Goal: Register for event/course

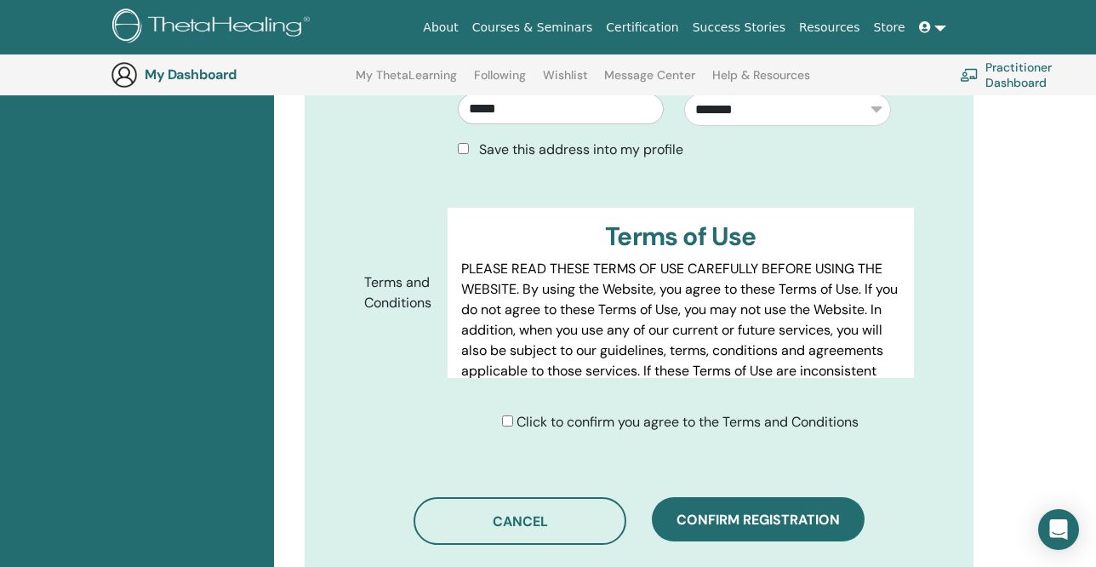
scroll to position [807, 0]
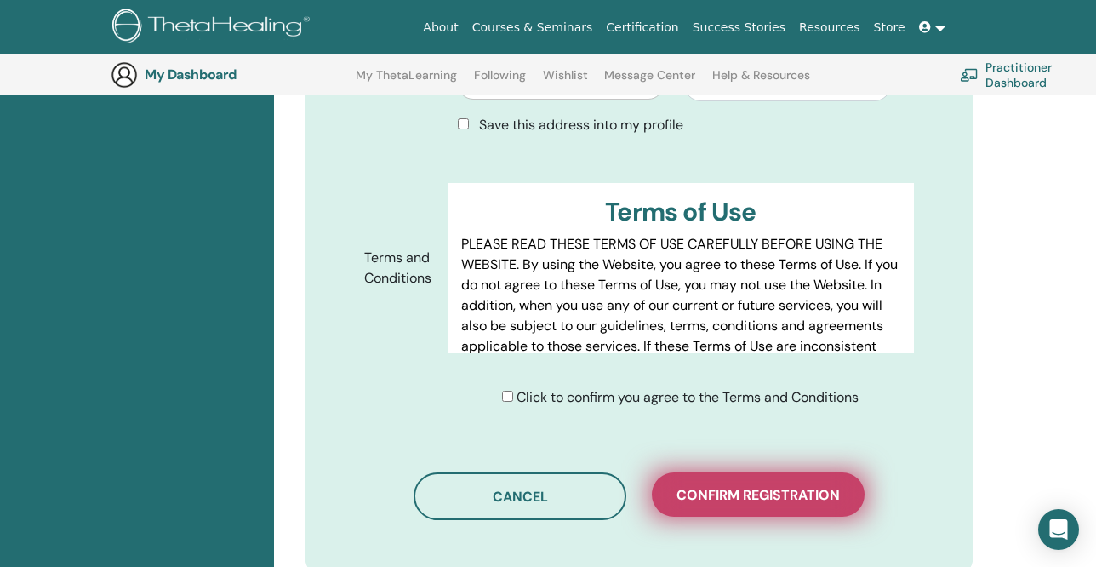
drag, startPoint x: 759, startPoint y: 471, endPoint x: 750, endPoint y: 460, distance: 13.9
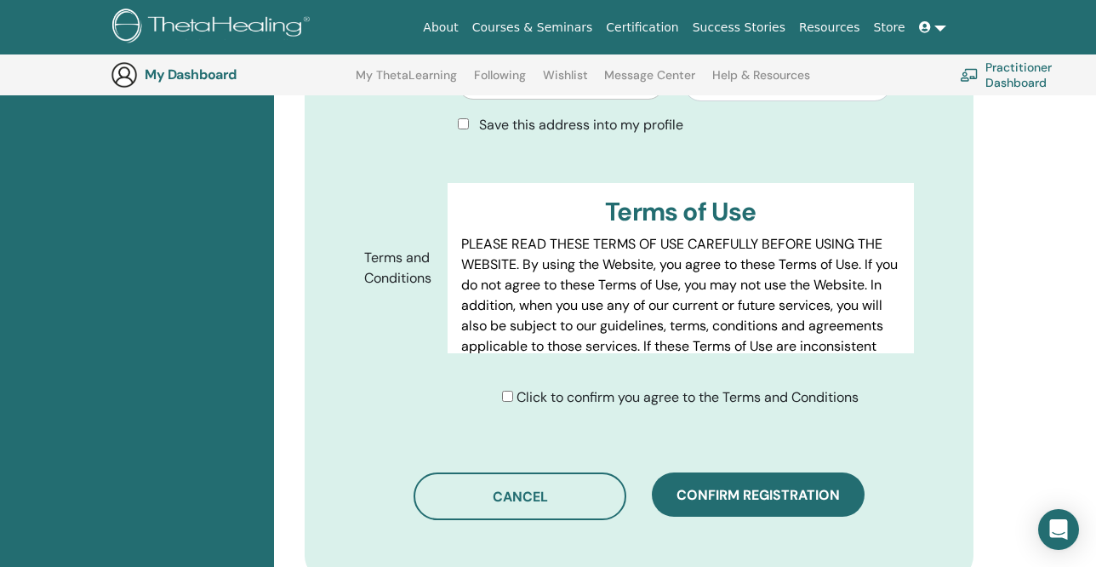
click at [759, 486] on span "Confirm registration" at bounding box center [758, 495] width 163 height 18
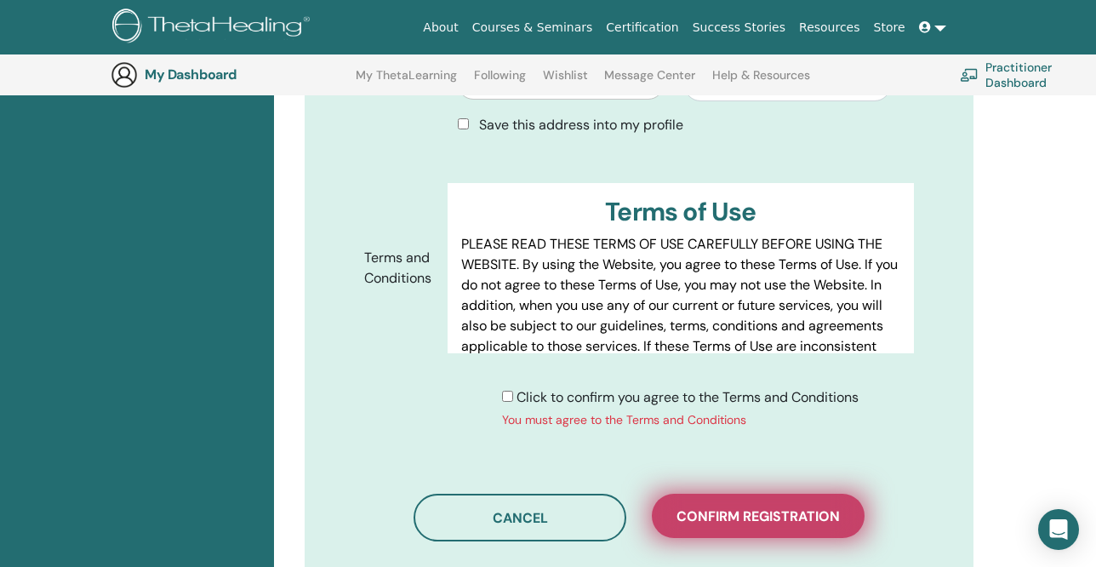
click at [764, 507] on span "Confirm registration" at bounding box center [758, 516] width 163 height 18
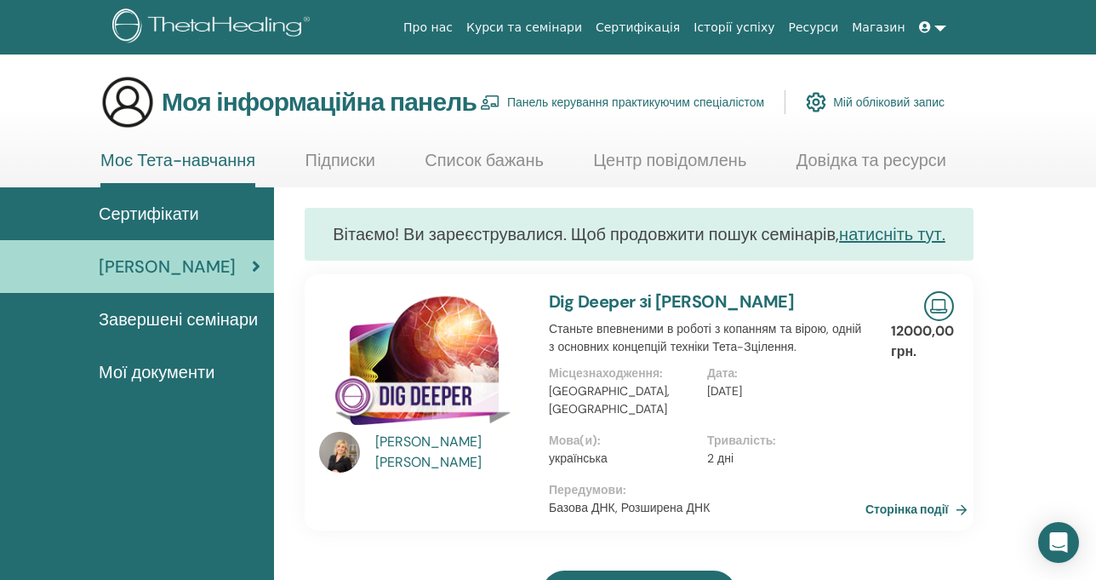
click at [135, 158] on font "Моє Тета-навчання" at bounding box center [177, 160] width 155 height 22
click at [209, 319] on font "Завершені семінари" at bounding box center [178, 319] width 159 height 22
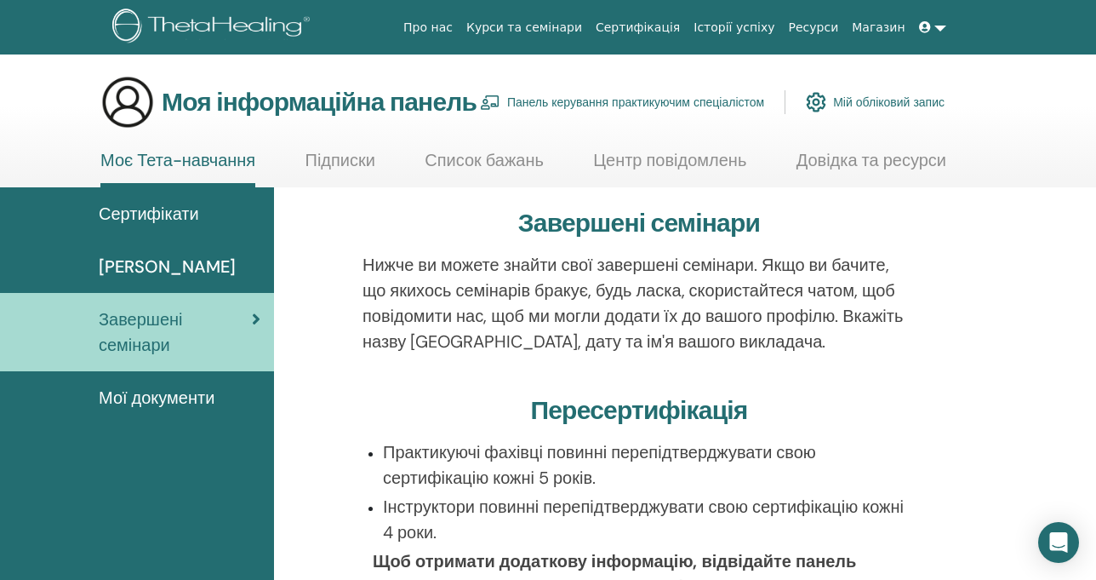
click at [169, 396] on font "Мої документи" at bounding box center [157, 397] width 116 height 22
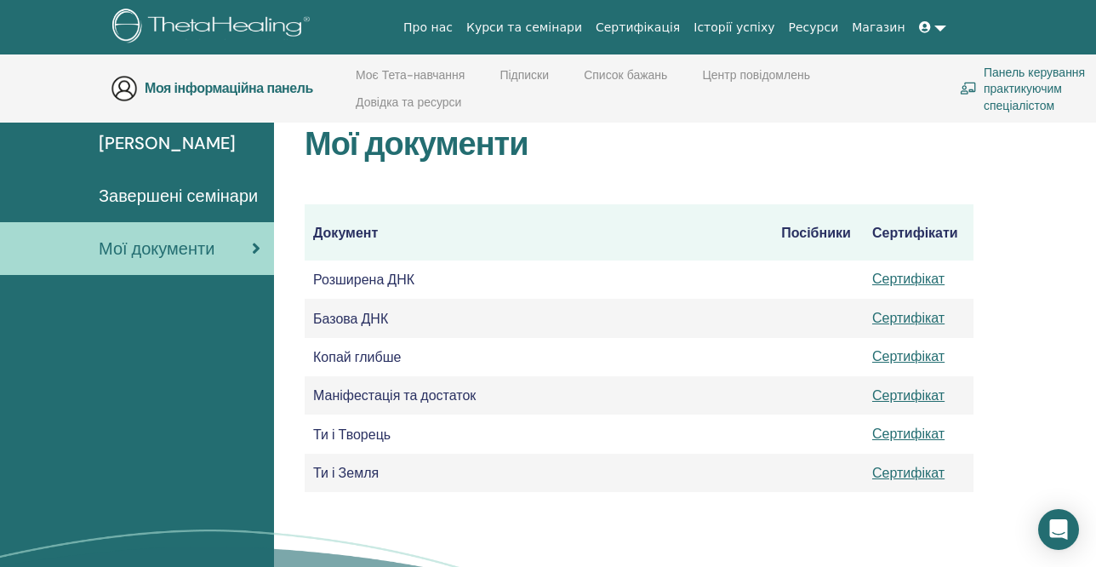
scroll to position [134, 0]
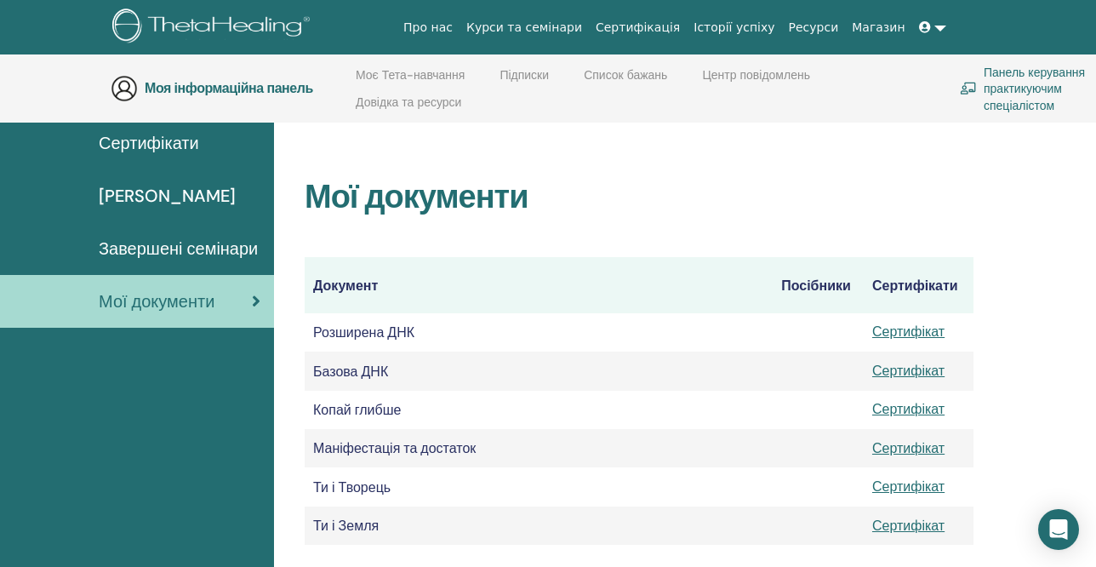
click at [569, 29] on font "Курси та семінари" at bounding box center [524, 27] width 116 height 14
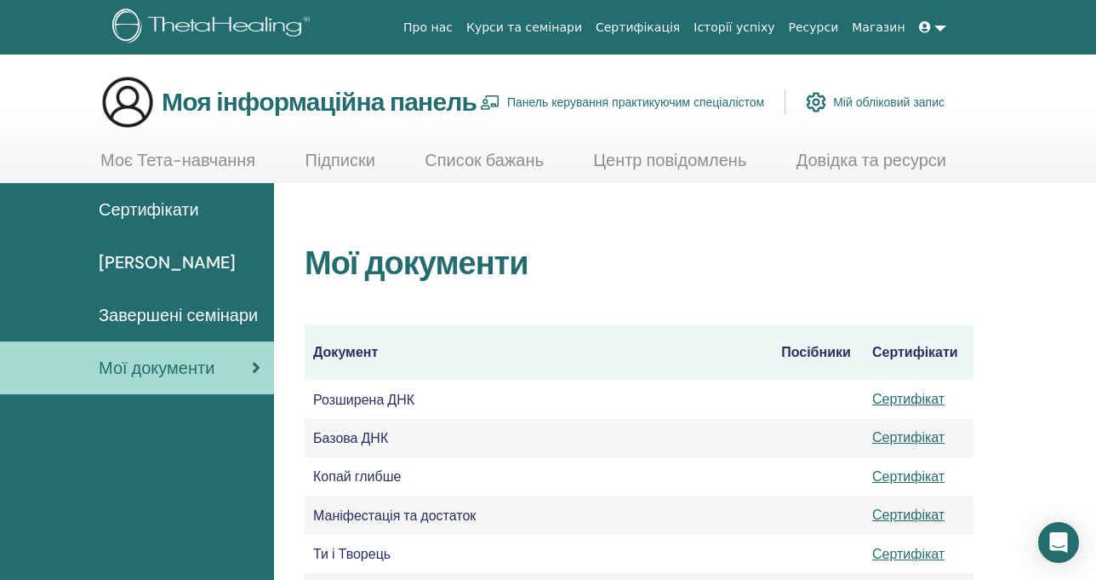
scroll to position [85, 0]
